Goal: Transaction & Acquisition: Purchase product/service

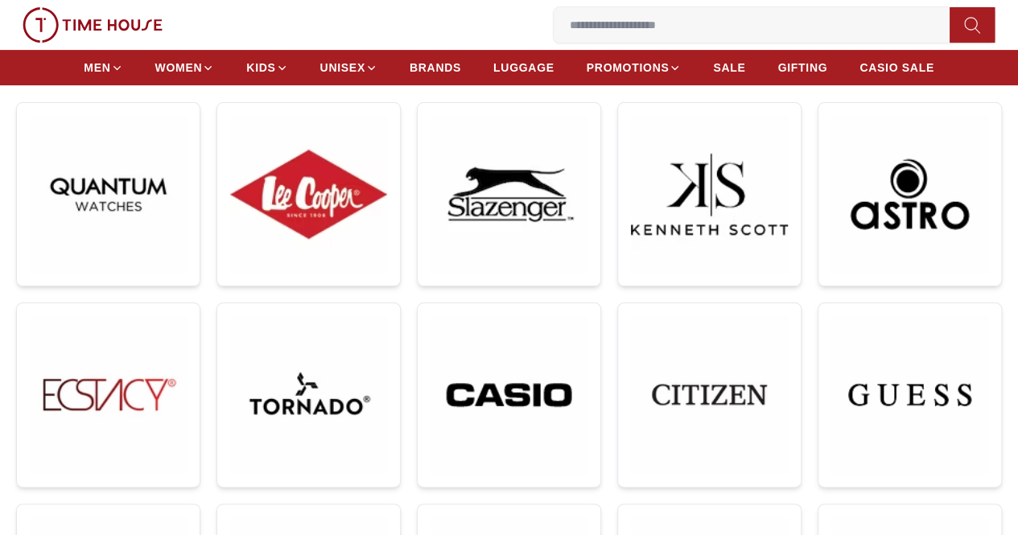
scroll to position [241, 0]
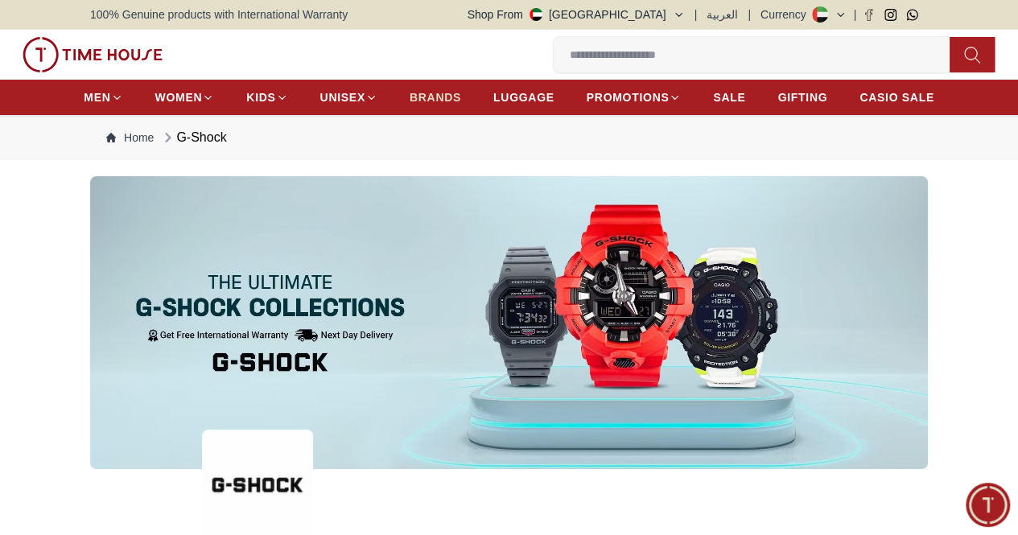
click at [431, 103] on span "BRANDS" at bounding box center [436, 97] width 52 height 16
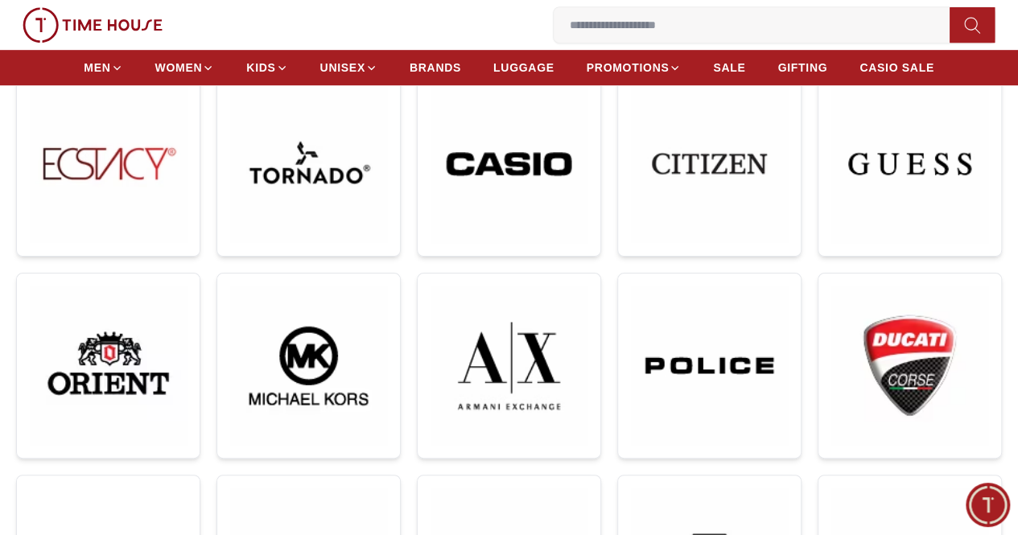
scroll to position [483, 0]
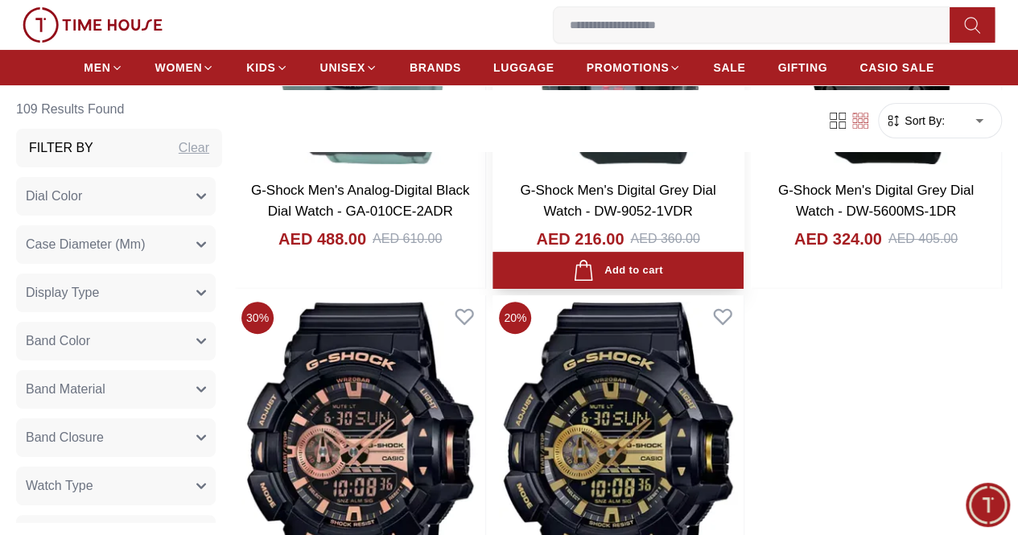
scroll to position [3139, 0]
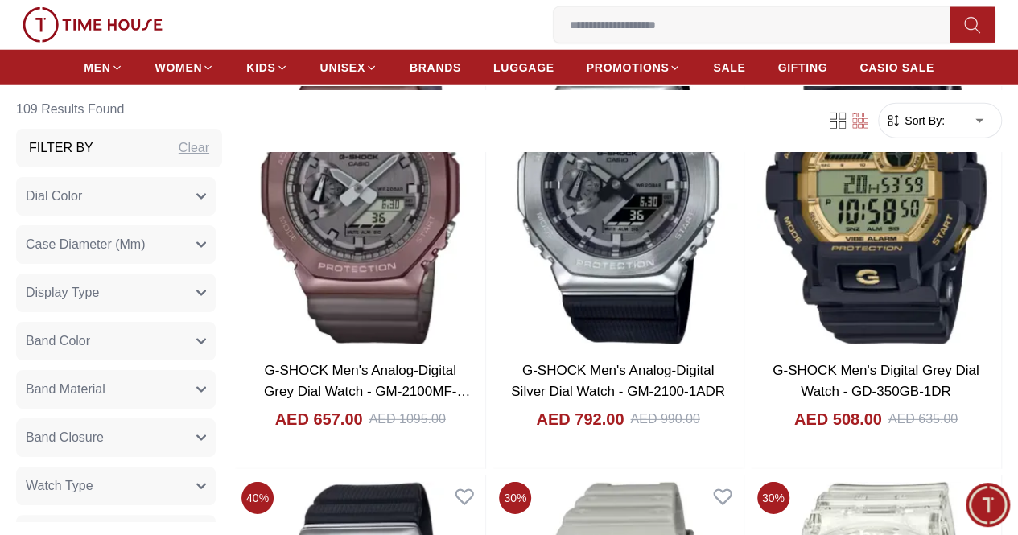
scroll to position [8451, 0]
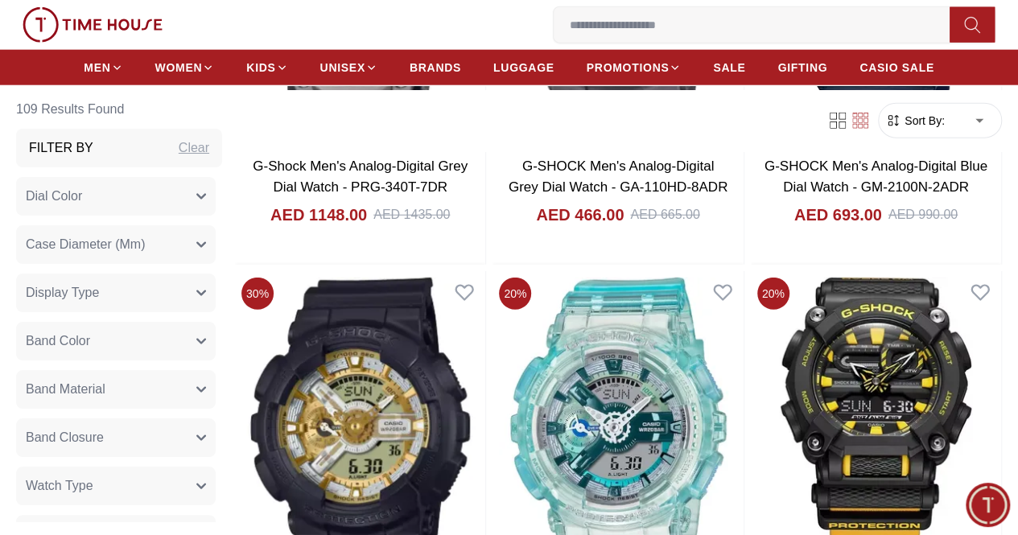
scroll to position [11187, 0]
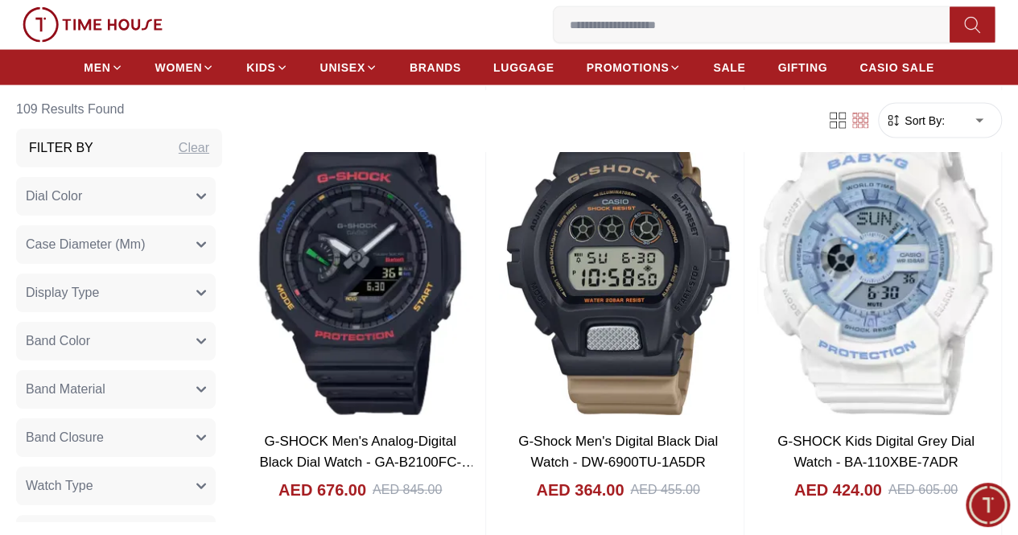
scroll to position [14004, 0]
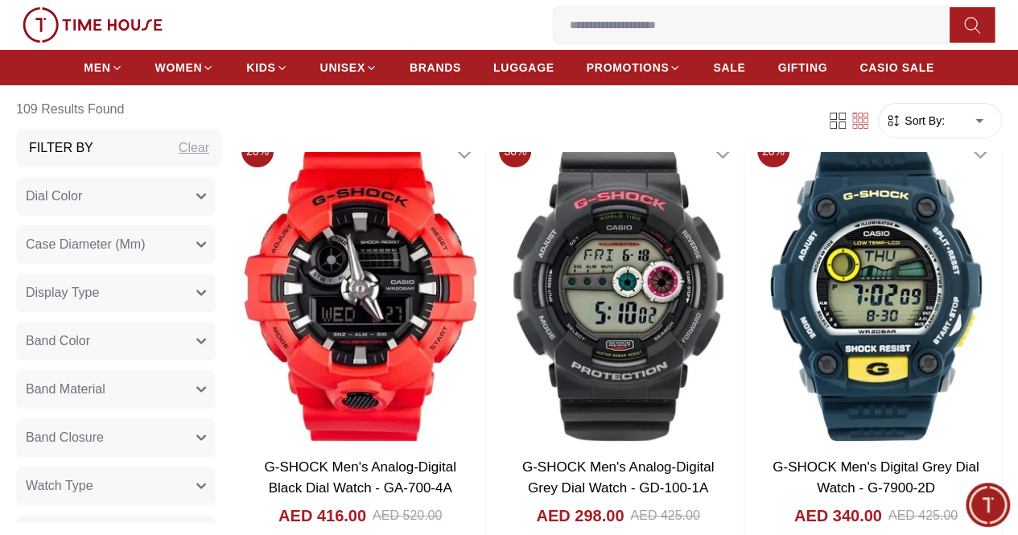
scroll to position [15292, 0]
